Goal: Complete application form

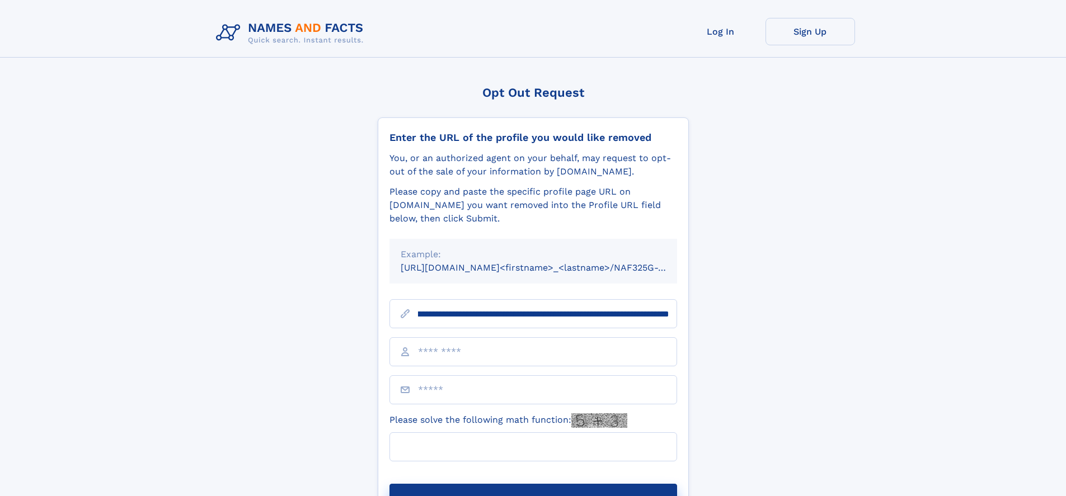
scroll to position [0, 117]
type input "**********"
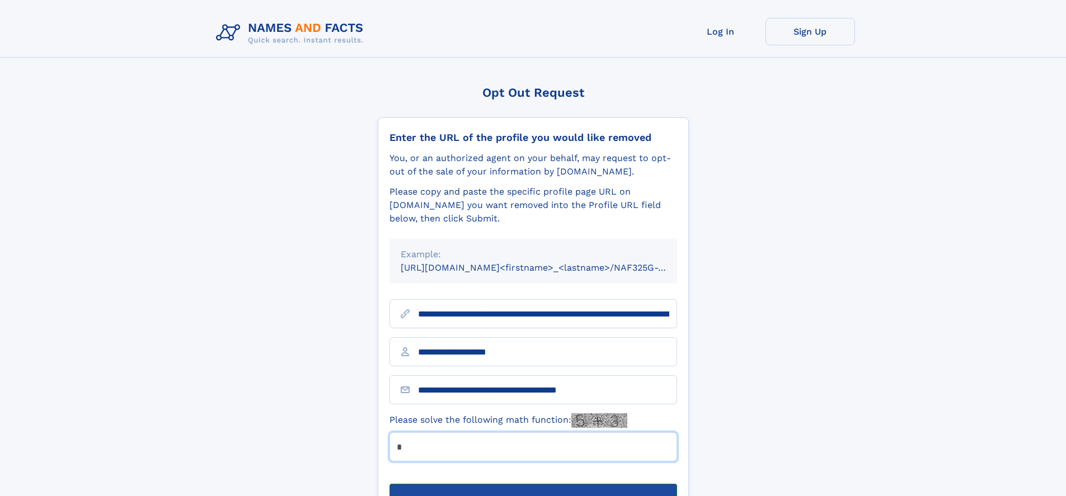
type input "*"
click at [533, 484] on button "Submit Opt Out Request" at bounding box center [533, 502] width 288 height 36
